Goal: Task Accomplishment & Management: Manage account settings

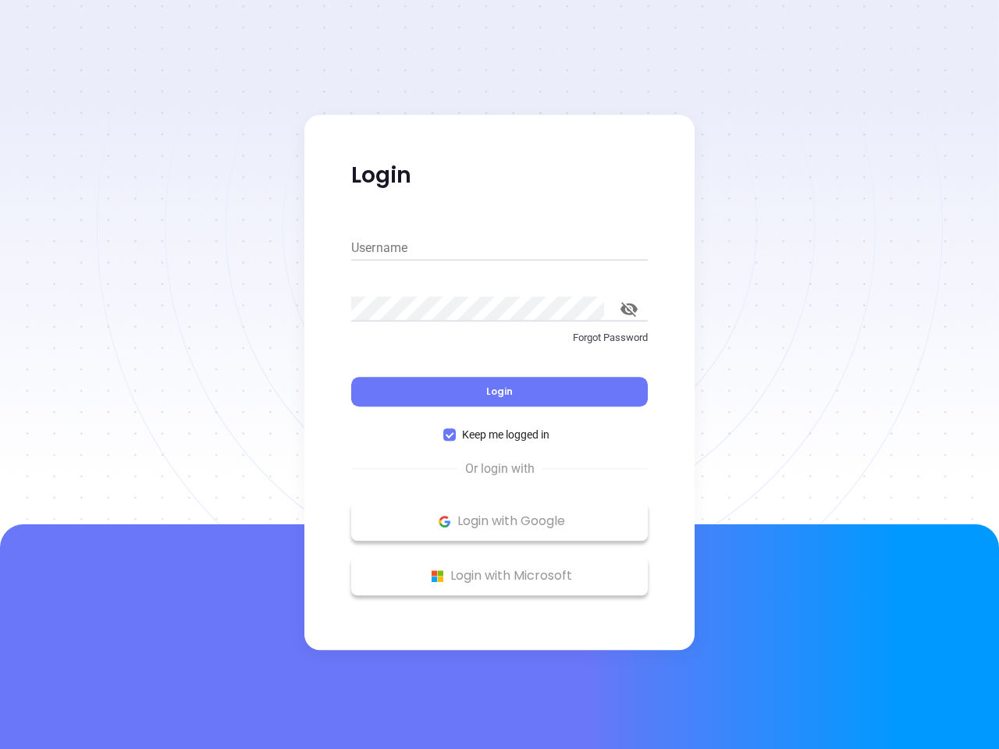
click at [499, 375] on div "Login" at bounding box center [499, 382] width 297 height 48
click at [499, 248] on input "Username" at bounding box center [499, 248] width 297 height 25
click at [629, 309] on icon "toggle password visibility" at bounding box center [628, 309] width 17 height 15
click at [499, 392] on span "Login" at bounding box center [499, 391] width 27 height 13
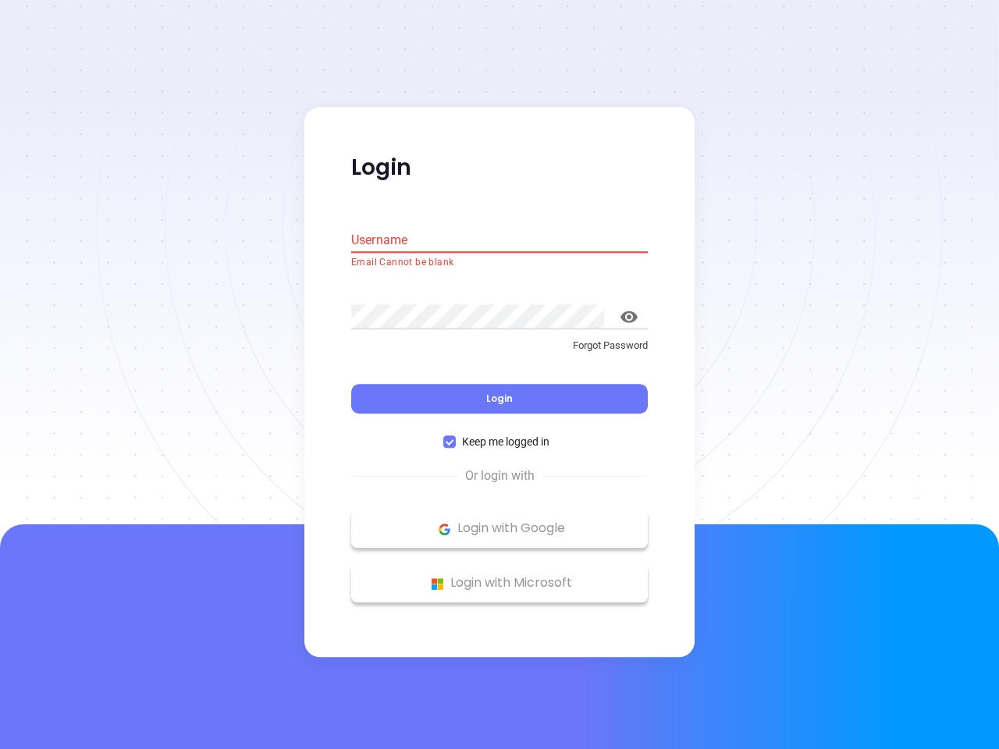
click at [499, 435] on span "Keep me logged in" at bounding box center [506, 442] width 100 height 17
click at [456, 436] on input "Keep me logged in" at bounding box center [449, 442] width 12 height 12
checkbox input "false"
click at [499, 521] on p "Login with Google" at bounding box center [499, 528] width 281 height 23
click at [499, 576] on p "Login with Microsoft" at bounding box center [499, 583] width 281 height 23
